Goal: Find specific page/section: Find specific page/section

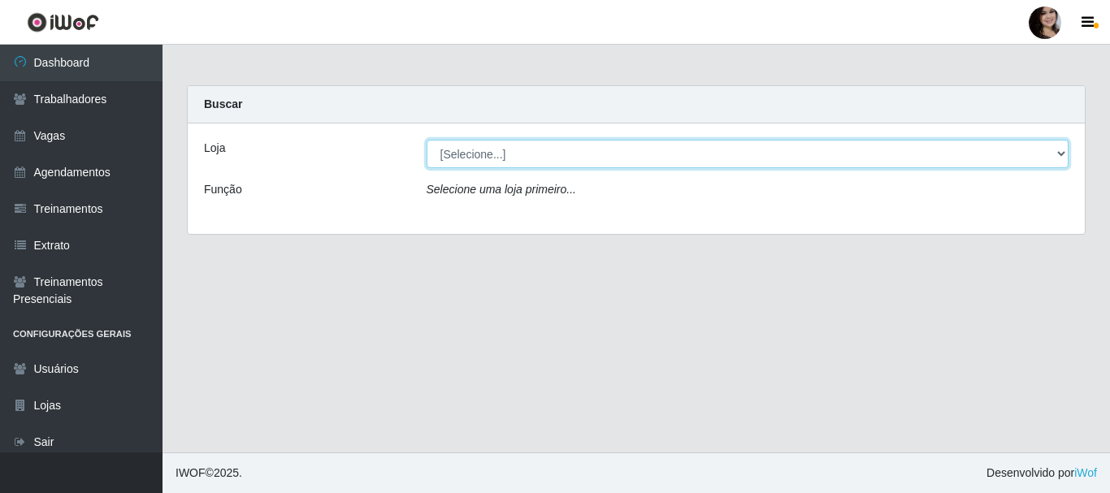
click at [1059, 146] on select "[Selecione...] SuperFácil Atacado - [PERSON_NAME]" at bounding box center [748, 154] width 643 height 28
select select "399"
click at [427, 140] on select "[Selecione...] SuperFácil Atacado - [PERSON_NAME]" at bounding box center [748, 154] width 643 height 28
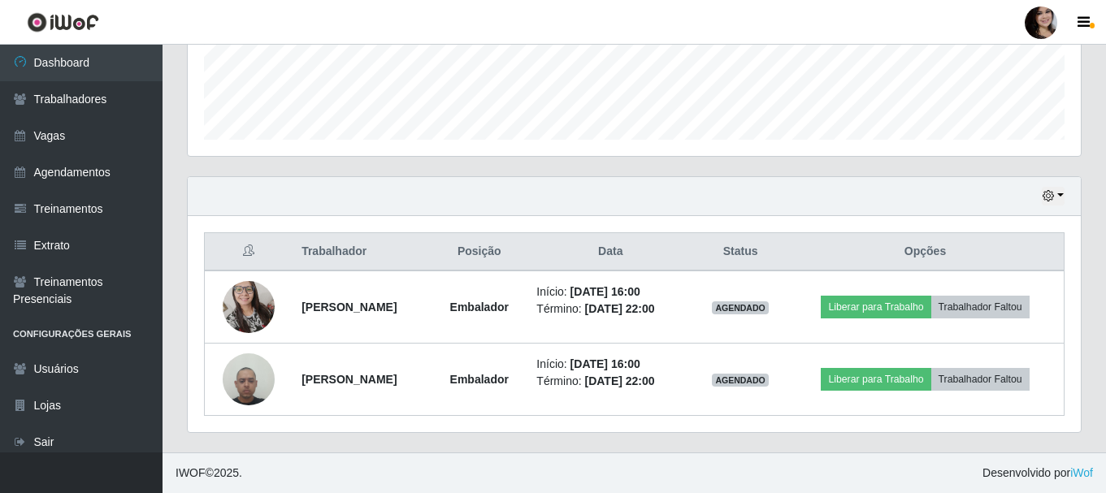
scroll to position [812228, 811672]
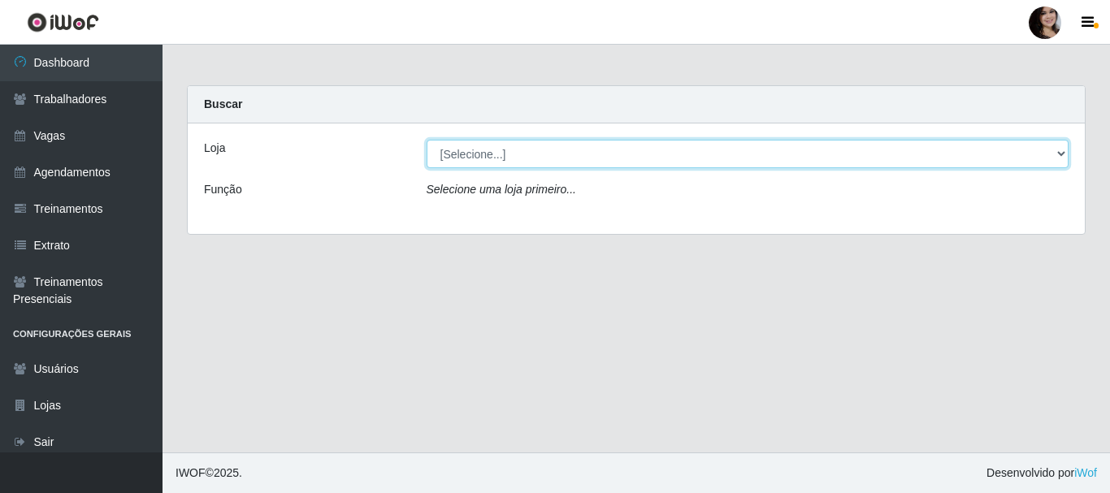
click at [453, 155] on select "[Selecione...] SuperFácil Atacado - [PERSON_NAME]" at bounding box center [748, 154] width 643 height 28
select select "399"
click at [427, 140] on select "[Selecione...] SuperFácil Atacado - [PERSON_NAME]" at bounding box center [748, 154] width 643 height 28
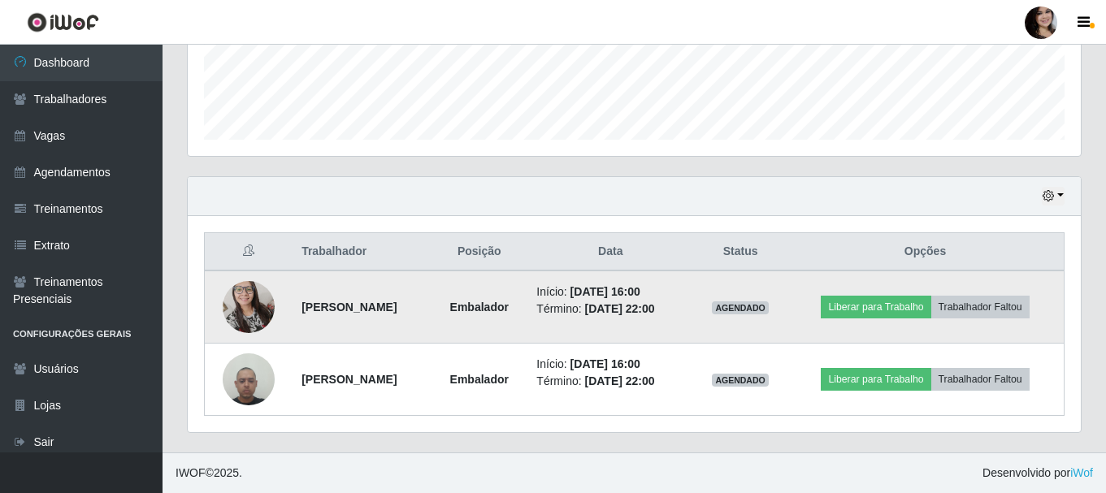
scroll to position [116, 0]
